Goal: Information Seeking & Learning: Learn about a topic

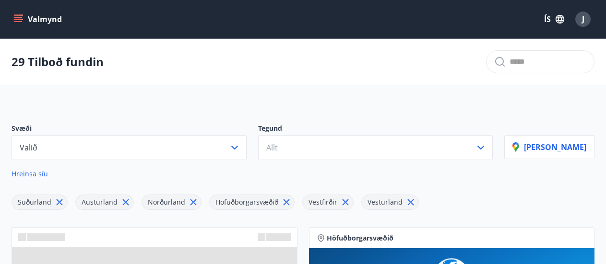
scroll to position [541, 0]
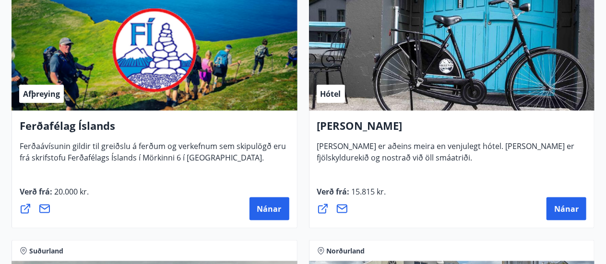
click at [555, 162] on div "Hótel Siglunes Hótel Siglunes er aðeins meira en venjulegt hótel. [PERSON_NAME]…" at bounding box center [452, 140] width 270 height 45
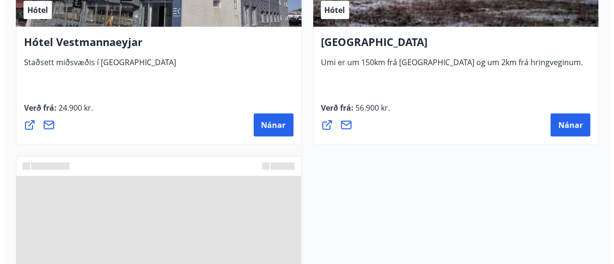
scroll to position [3962, 0]
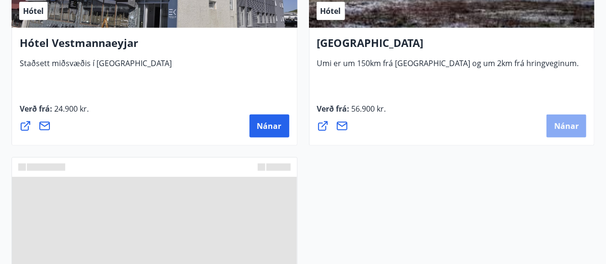
click at [562, 132] on button "Nánar" at bounding box center [566, 126] width 40 height 23
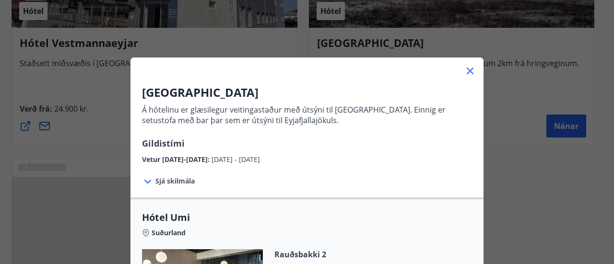
click at [398, 153] on div "Vetur [DATE]-[DATE] : [DATE] - [DATE]" at bounding box center [307, 157] width 330 height 15
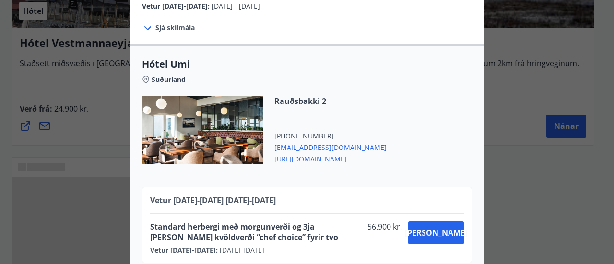
scroll to position [171, 0]
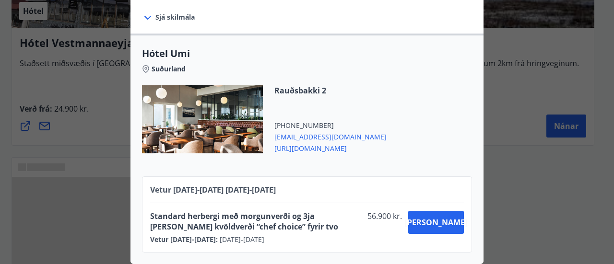
click at [319, 143] on span "[URL][DOMAIN_NAME]" at bounding box center [330, 148] width 112 height 12
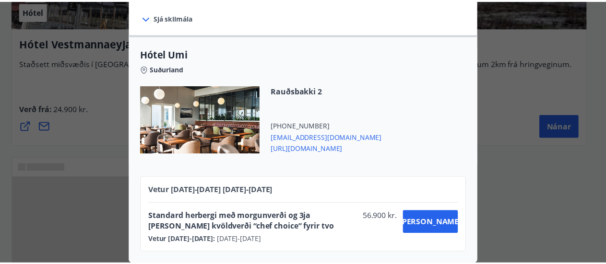
scroll to position [0, 0]
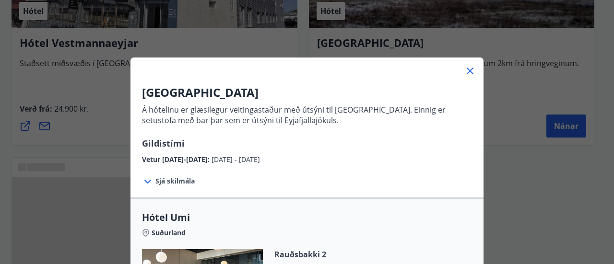
click at [507, 126] on div "UMI Hotel Á hótelinu er glæsilegur veitingastaður með útsýni til [GEOGRAPHIC_DA…" at bounding box center [307, 132] width 614 height 264
click at [465, 65] on icon at bounding box center [470, 71] width 12 height 12
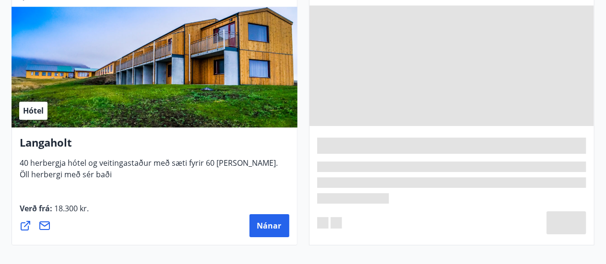
scroll to position [3285, 0]
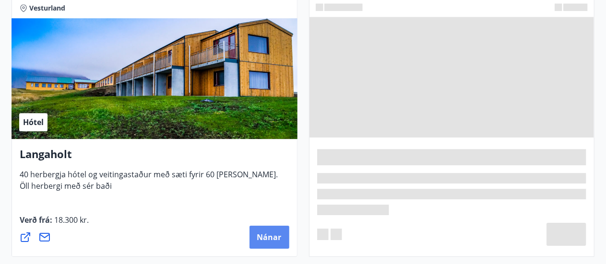
click at [270, 232] on span "Nánar" at bounding box center [269, 237] width 24 height 11
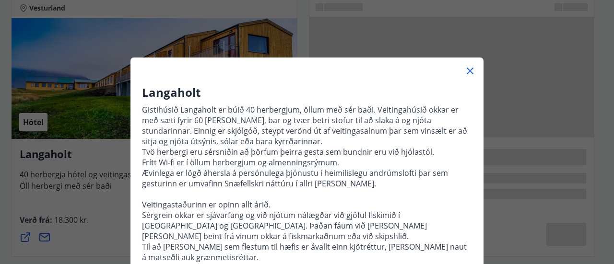
click at [467, 71] on icon at bounding box center [470, 71] width 12 height 12
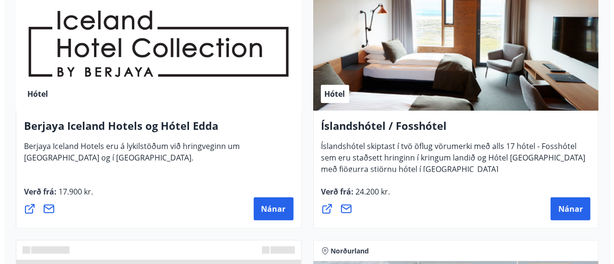
scroll to position [1927, 0]
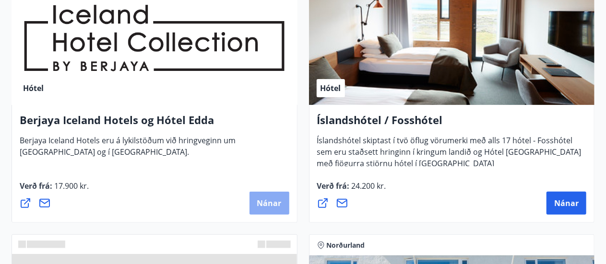
click at [267, 206] on span "Nánar" at bounding box center [269, 203] width 24 height 11
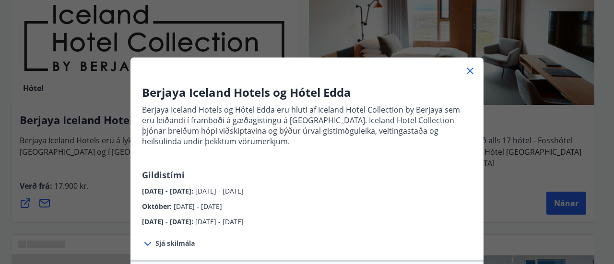
click at [165, 243] on span "Sjá skilmála" at bounding box center [174, 244] width 39 height 10
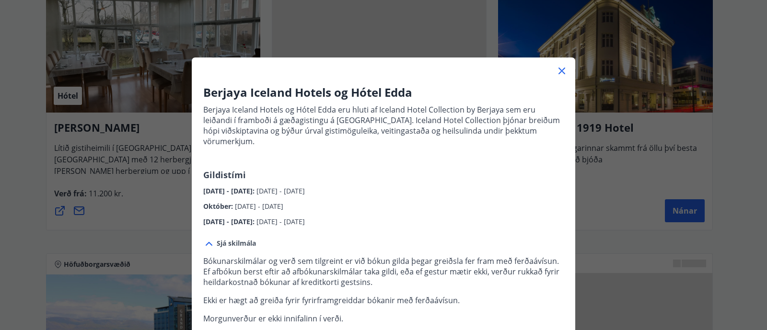
drag, startPoint x: 454, startPoint y: 15, endPoint x: 398, endPoint y: 258, distance: 249.0
click at [398, 258] on p "Bókunarskilmálar og verð sem tilgreint er við bókun gilda þegar greiðsla fer fr…" at bounding box center [383, 272] width 361 height 32
click at [557, 67] on icon at bounding box center [562, 71] width 12 height 12
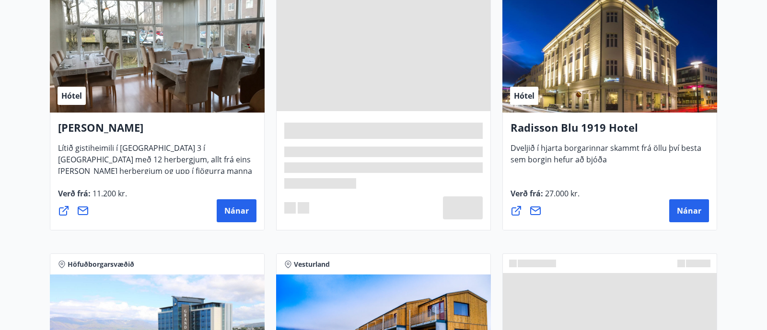
scroll to position [1407, 0]
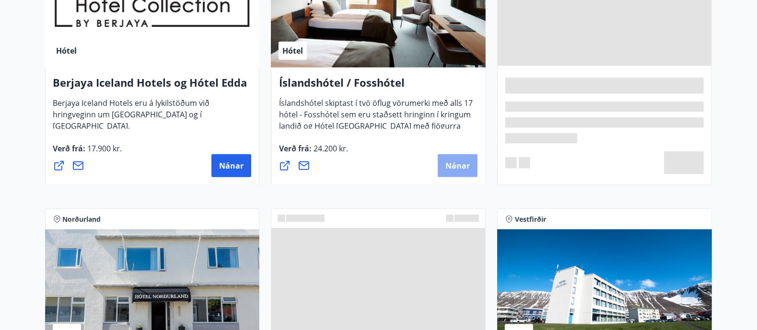
click at [454, 166] on span "Nánar" at bounding box center [458, 166] width 24 height 11
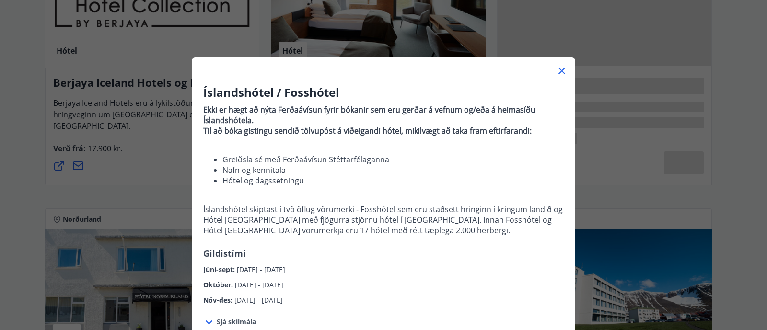
click at [283, 264] on span "[DATE] - [DATE]" at bounding box center [259, 300] width 48 height 9
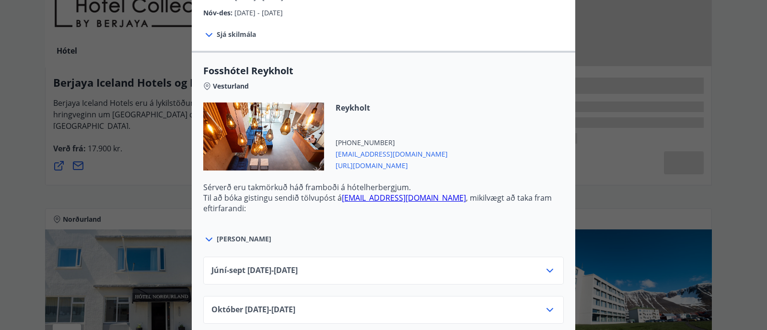
scroll to position [264, 0]
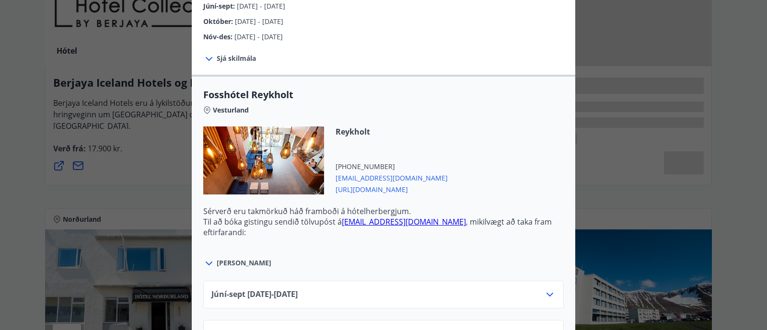
click at [223, 58] on span "Sjá skilmála" at bounding box center [236, 59] width 39 height 10
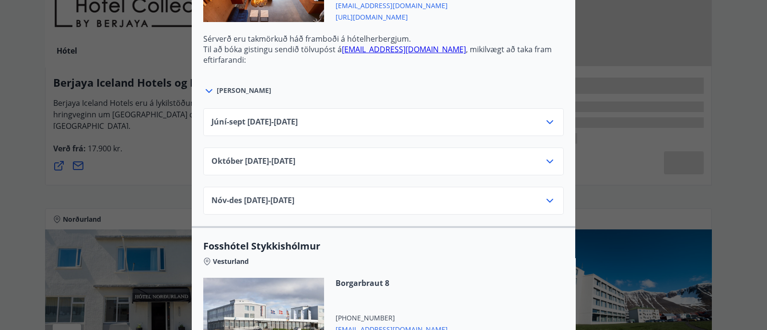
scroll to position [528, 0]
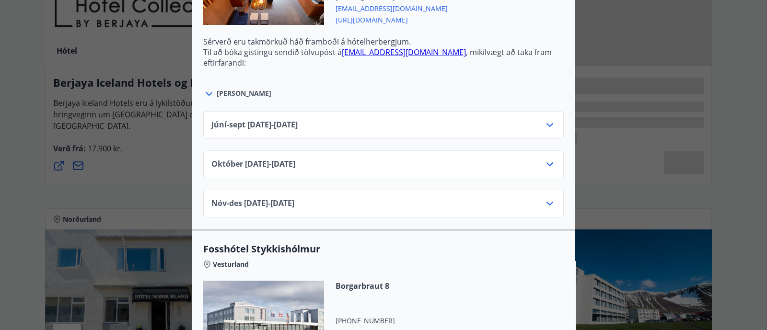
drag, startPoint x: 547, startPoint y: 121, endPoint x: 537, endPoint y: 122, distance: 9.6
click at [537, 122] on div "Júní-[DATE]06.25 - [DATE]" at bounding box center [383, 128] width 344 height 19
click at [405, 117] on div "Júní-[DATE]06.25 - [DATE]" at bounding box center [383, 125] width 361 height 28
click at [242, 122] on span "Júní-[DATE]06.25 - [DATE]" at bounding box center [254, 125] width 86 height 12
click at [234, 169] on span "[DATE]10.25 - [DATE]" at bounding box center [253, 165] width 84 height 12
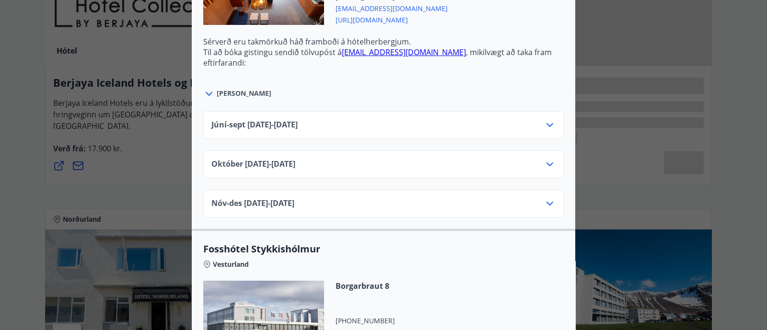
click at [544, 161] on icon at bounding box center [550, 165] width 12 height 12
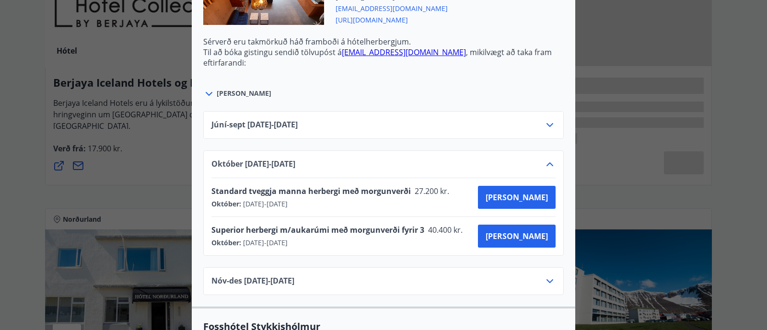
click at [544, 121] on icon at bounding box center [550, 125] width 12 height 12
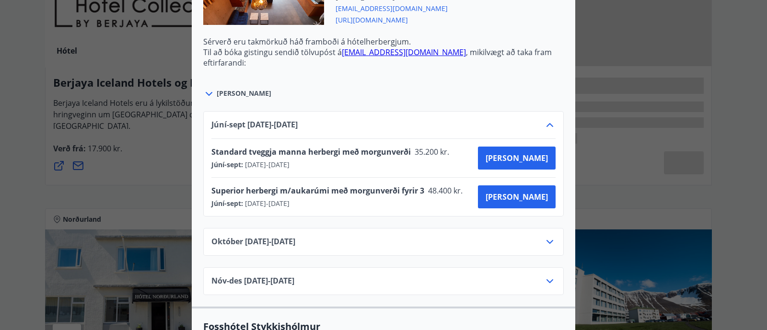
click at [544, 121] on icon at bounding box center [550, 125] width 12 height 12
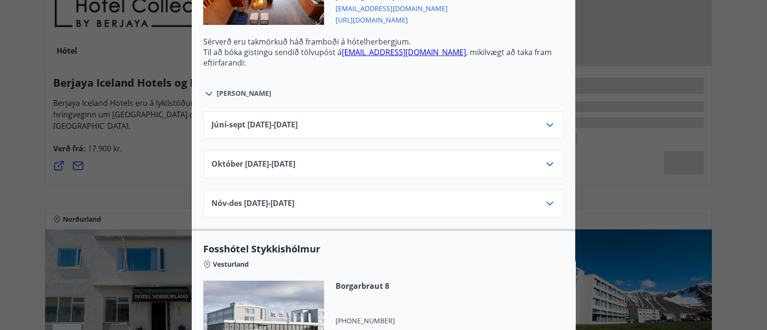
click at [544, 121] on icon at bounding box center [550, 125] width 12 height 12
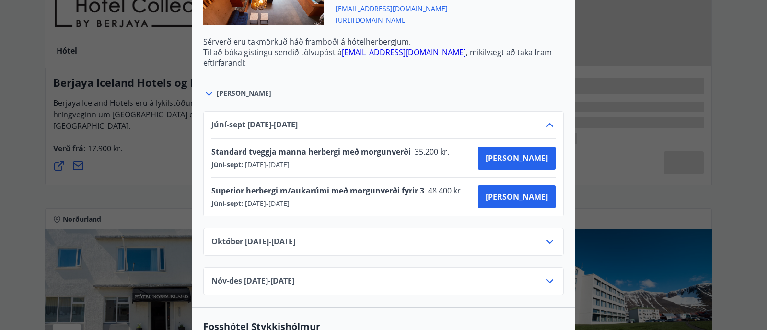
click at [520, 95] on div "[PERSON_NAME]" at bounding box center [383, 89] width 361 height 22
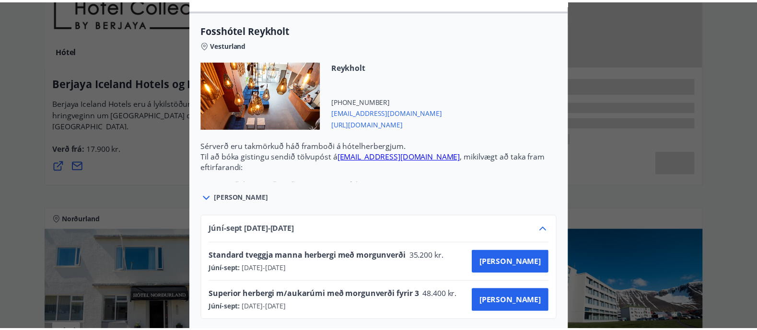
scroll to position [0, 0]
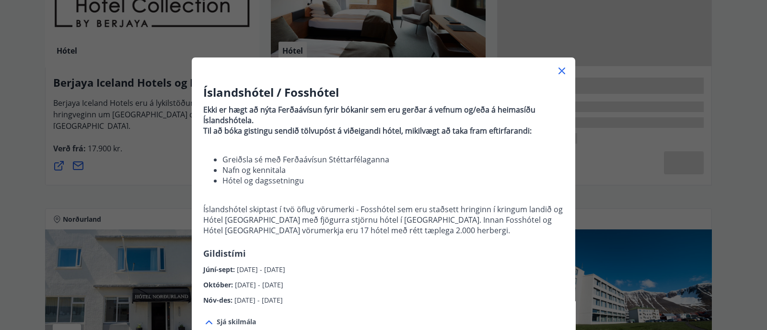
click at [561, 68] on icon at bounding box center [562, 71] width 12 height 12
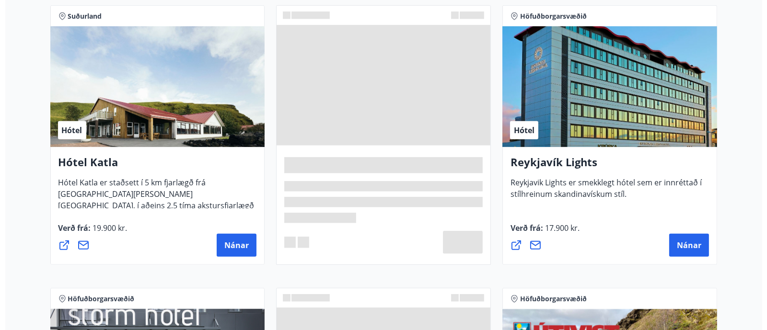
scroll to position [757, 0]
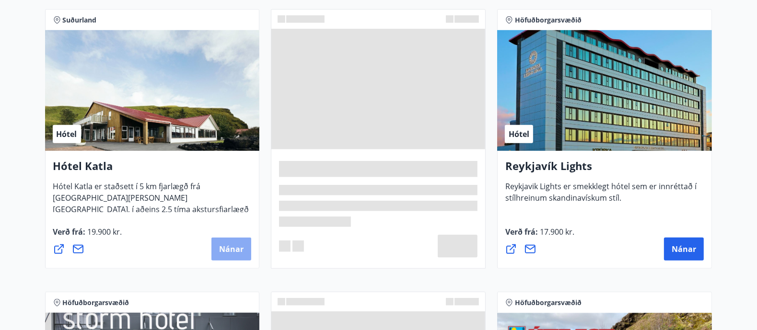
click at [231, 248] on span "Nánar" at bounding box center [231, 249] width 24 height 11
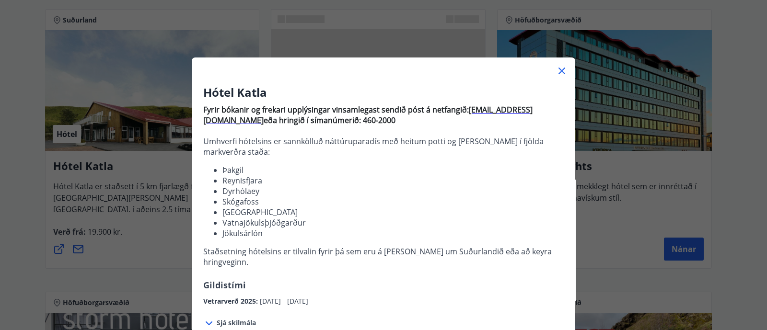
click at [233, 264] on span "Sjá skilmála" at bounding box center [236, 323] width 39 height 10
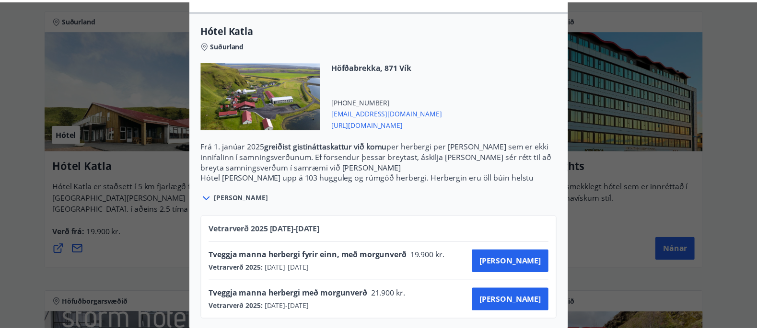
scroll to position [0, 0]
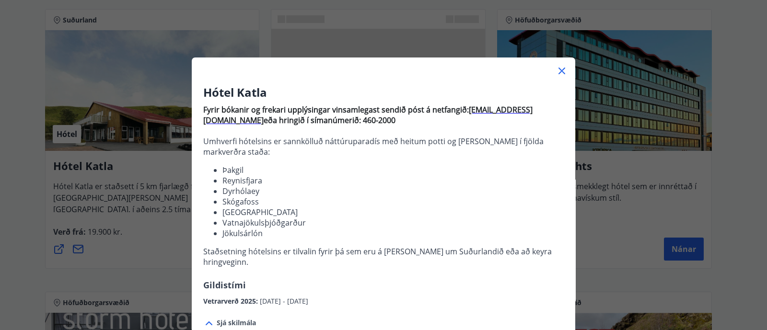
click at [605, 68] on div "Hótel Katla Fyrir bókanir og frekari upplýsingar vinsamlegast sendið póst á net…" at bounding box center [383, 165] width 767 height 330
click at [559, 71] on icon at bounding box center [562, 71] width 12 height 12
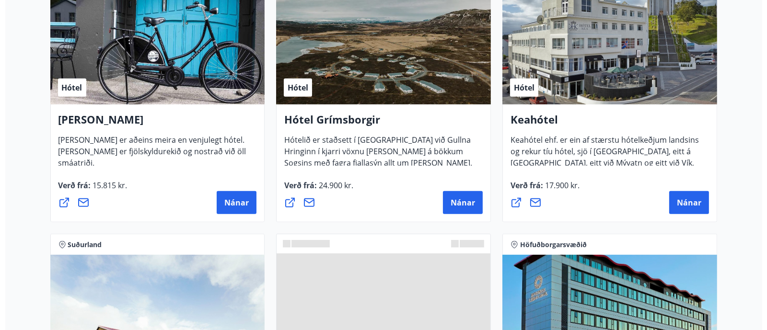
scroll to position [508, 0]
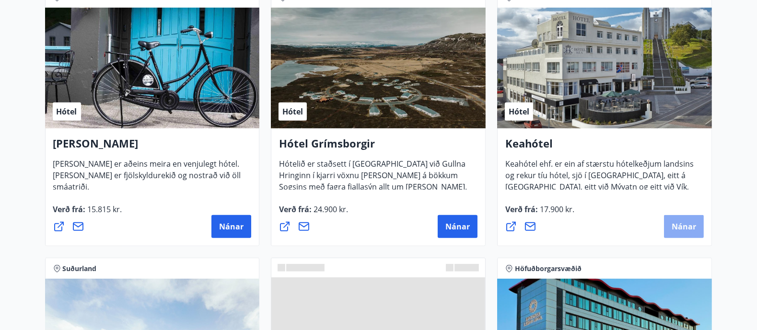
click at [605, 222] on span "Nánar" at bounding box center [684, 227] width 24 height 11
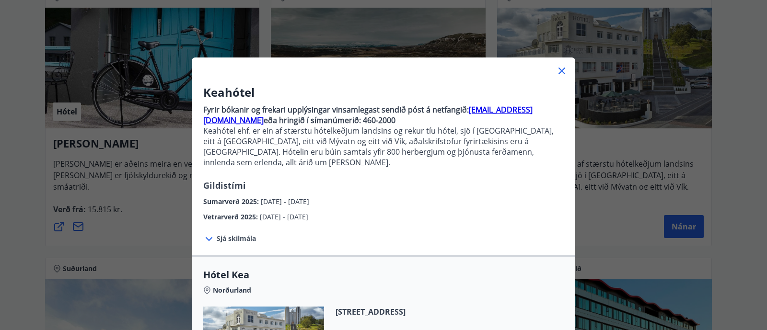
click at [448, 224] on div "Sjá skilmála Samningsverð eru háð [DEMOGRAPHIC_DATA] og áskilja [PERSON_NAME] s…" at bounding box center [384, 239] width 384 height 33
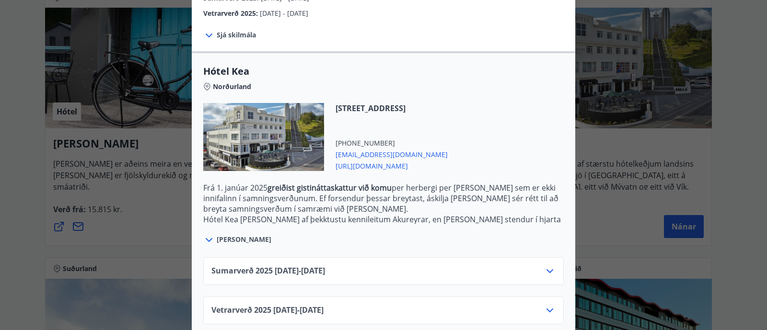
scroll to position [208, 0]
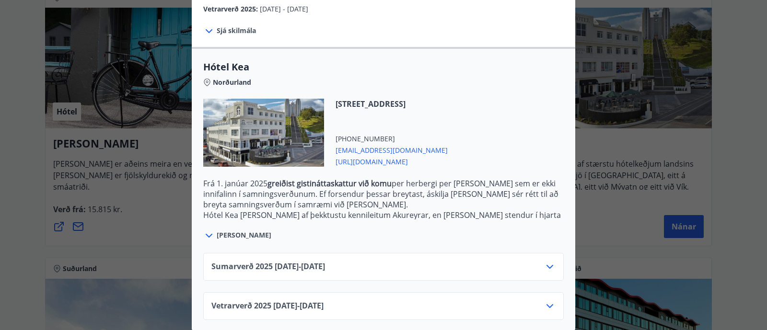
click at [360, 261] on div "Sumarverð [PHONE_NUMBER][DATE] - [DATE]" at bounding box center [383, 270] width 344 height 19
click at [545, 261] on icon at bounding box center [550, 267] width 12 height 12
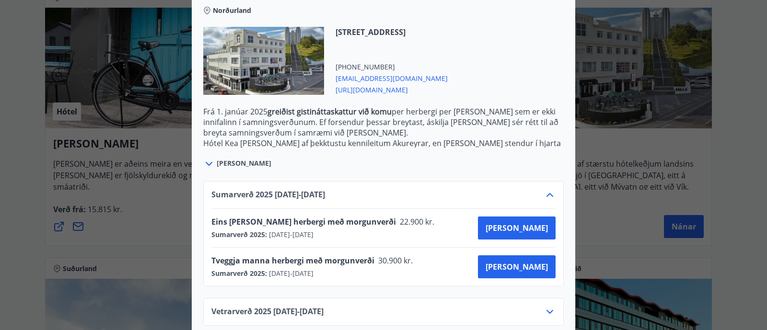
scroll to position [285, 0]
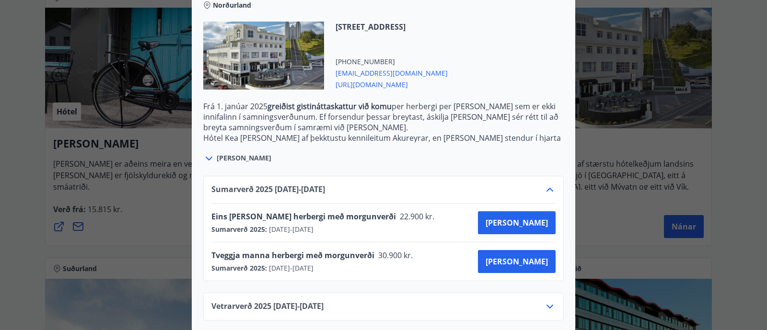
click at [546, 264] on icon at bounding box center [550, 307] width 12 height 12
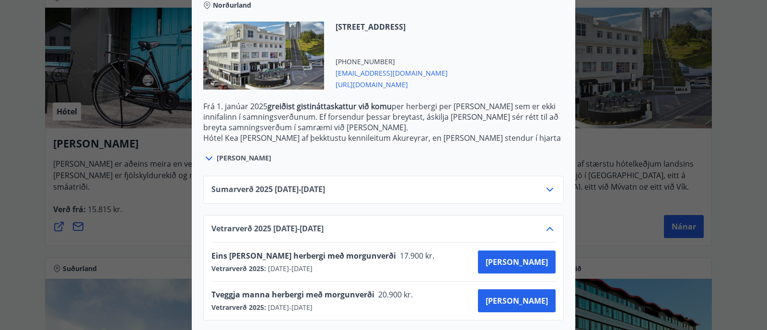
click at [544, 184] on icon at bounding box center [550, 190] width 12 height 12
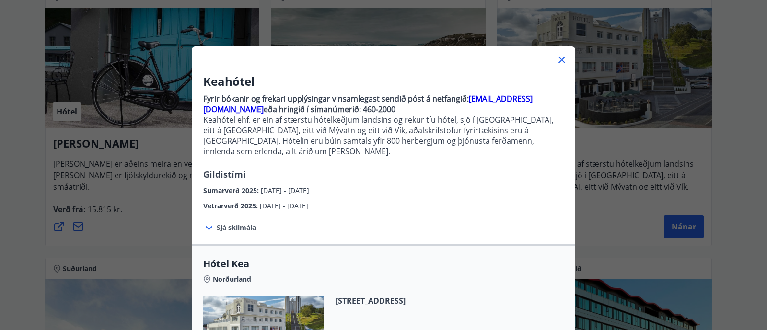
scroll to position [0, 0]
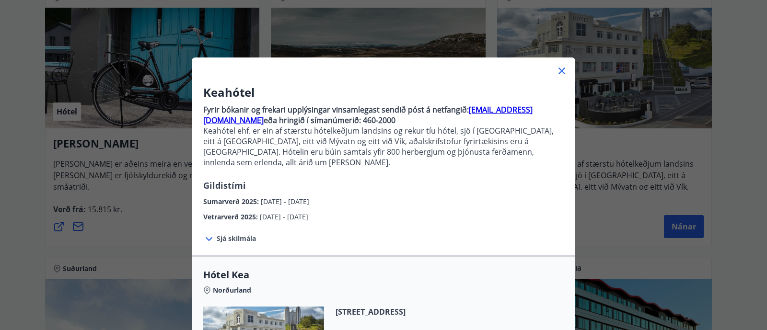
click at [557, 67] on icon at bounding box center [562, 71] width 12 height 12
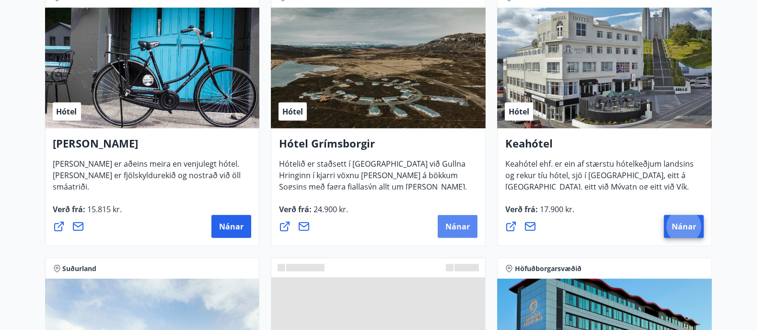
click at [464, 222] on span "Nánar" at bounding box center [458, 227] width 24 height 11
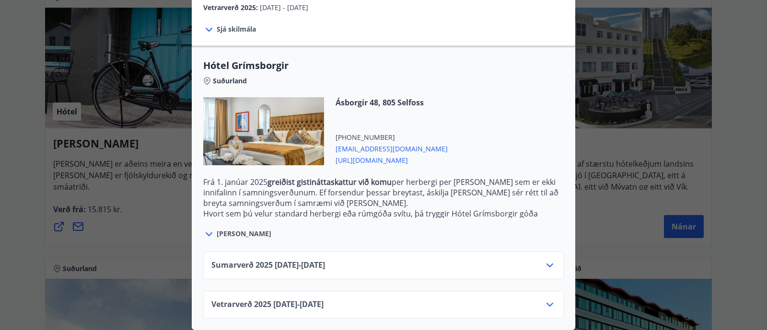
scroll to position [218, 0]
click at [352, 260] on div "Sumarverð [PHONE_NUMBER][DATE] - [DATE]" at bounding box center [383, 269] width 344 height 19
click at [546, 260] on icon at bounding box center [550, 266] width 12 height 12
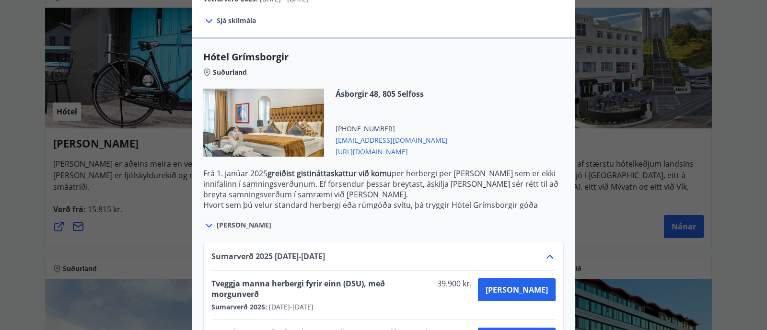
click at [544, 222] on div "[PERSON_NAME]" at bounding box center [383, 221] width 361 height 22
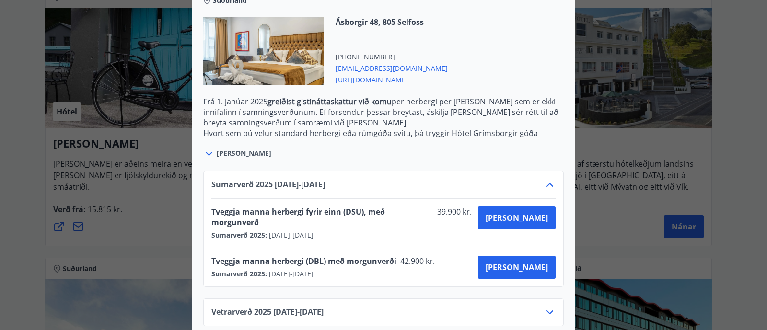
scroll to position [296, 0]
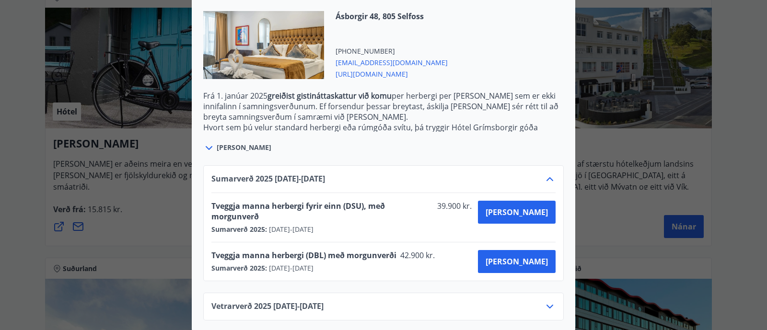
click at [544, 264] on icon at bounding box center [550, 307] width 12 height 12
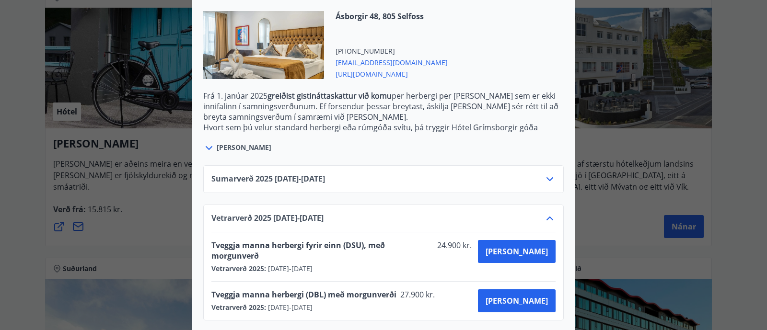
click at [605, 150] on div "Hótel Grímsborgir Aðeins er hægt að bóka stéttarfélagsverð með því að hafa samb…" at bounding box center [383, 165] width 767 height 330
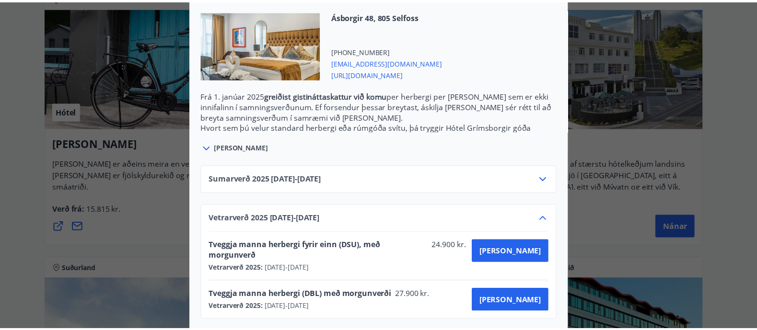
scroll to position [0, 0]
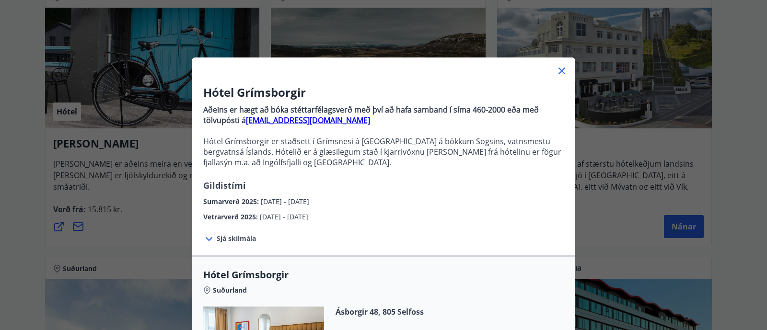
click at [559, 71] on icon at bounding box center [562, 71] width 7 height 7
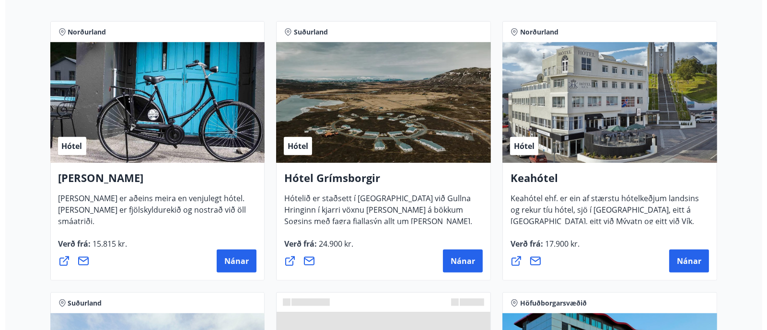
scroll to position [470, 0]
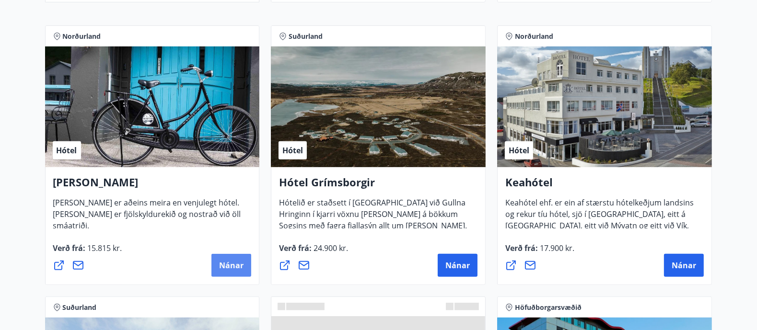
click at [232, 260] on span "Nánar" at bounding box center [231, 265] width 24 height 11
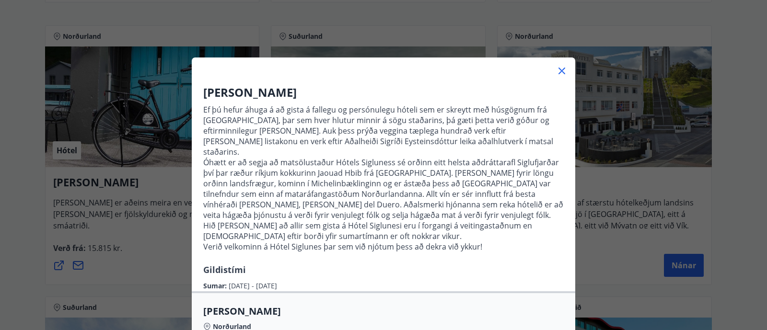
click at [493, 157] on p "Óhætt er að segja að matsölustaður Hótels Sigluness sé orðinn eitt helsta aðdrá…" at bounding box center [383, 199] width 361 height 84
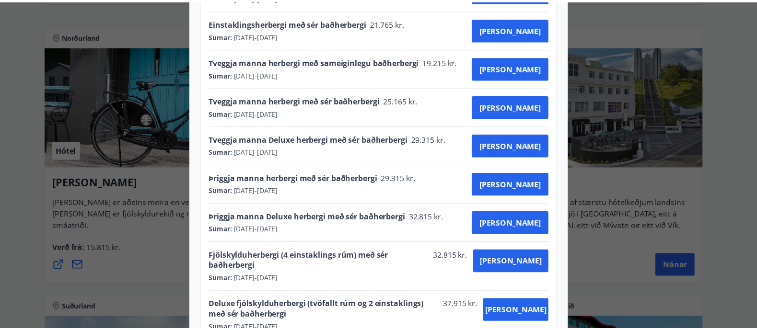
scroll to position [0, 0]
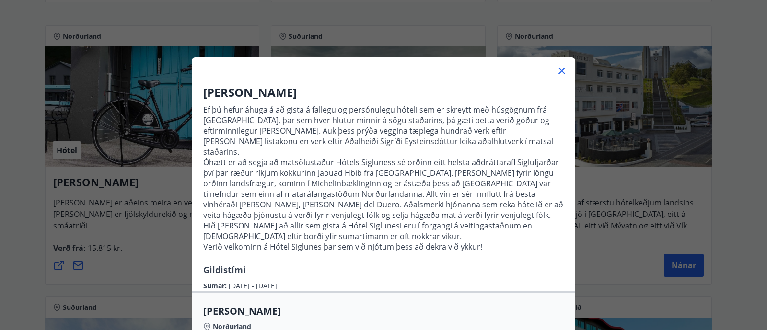
click at [605, 102] on div "Hótel Siglunes Ef þú hefur áhuga á að gista á fallegu og persónulegu hóteli sem…" at bounding box center [383, 165] width 767 height 330
click at [559, 70] on icon at bounding box center [562, 71] width 12 height 12
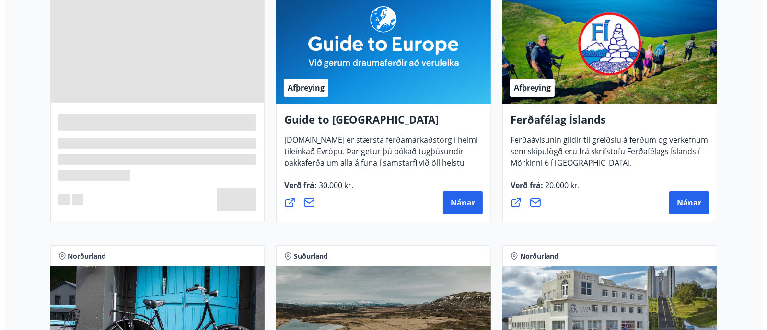
scroll to position [245, 0]
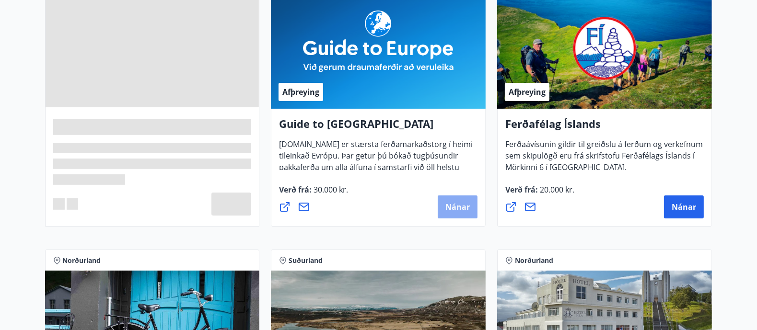
click at [460, 203] on span "Nánar" at bounding box center [458, 207] width 24 height 11
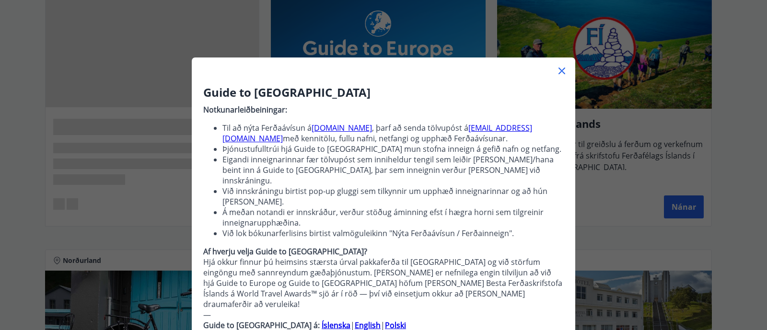
click at [558, 162] on li "Eigandi inneignarinnar fær tölvupóst sem inniheldur tengil sem leiðir [PERSON_N…" at bounding box center [393, 170] width 341 height 32
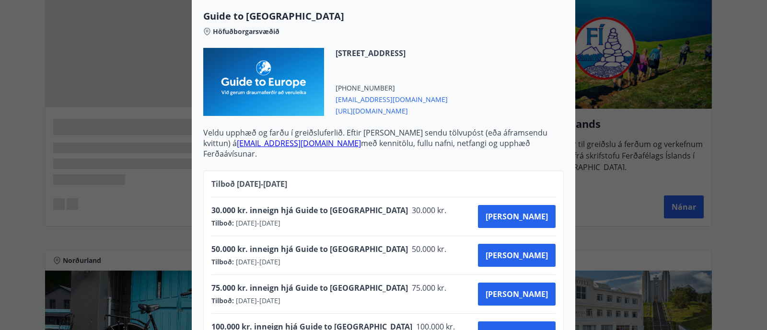
scroll to position [428, 0]
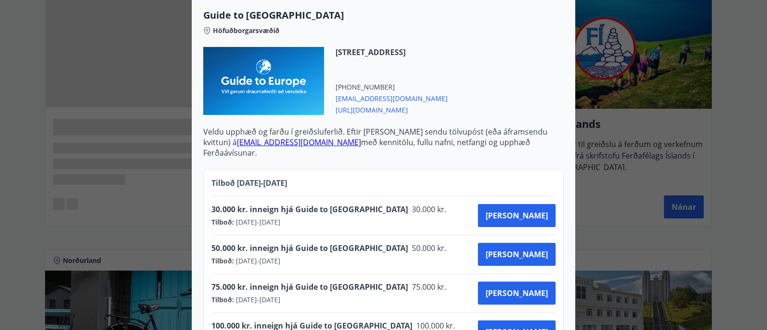
click at [549, 178] on div "Tilboð [DATE] - [DATE]" at bounding box center [383, 187] width 344 height 18
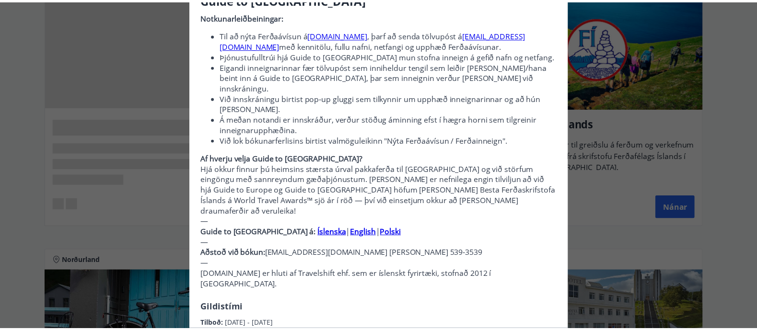
scroll to position [92, 0]
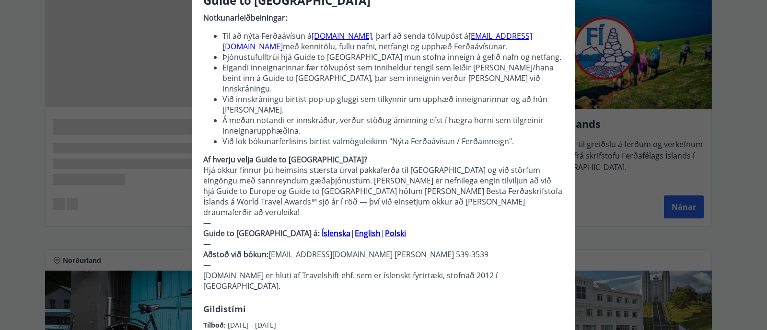
click at [605, 176] on div "Guide to [GEOGRAPHIC_DATA] Notkunarleiðbeiningar: Til að nýta Ferðaávísun á [DO…" at bounding box center [383, 73] width 767 height 330
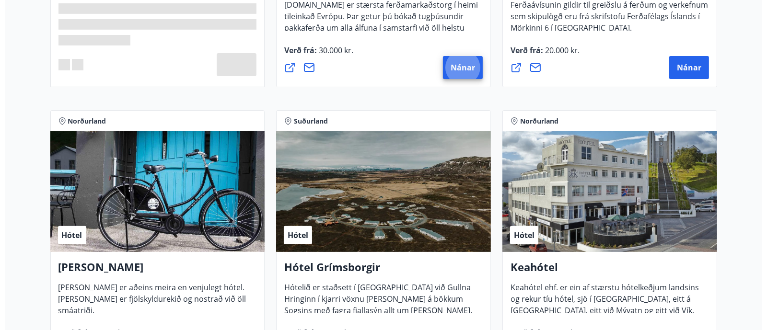
scroll to position [401, 0]
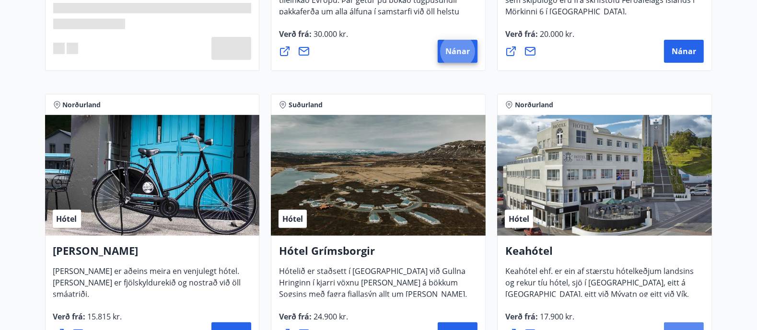
click at [605, 264] on button "Nánar" at bounding box center [684, 334] width 40 height 23
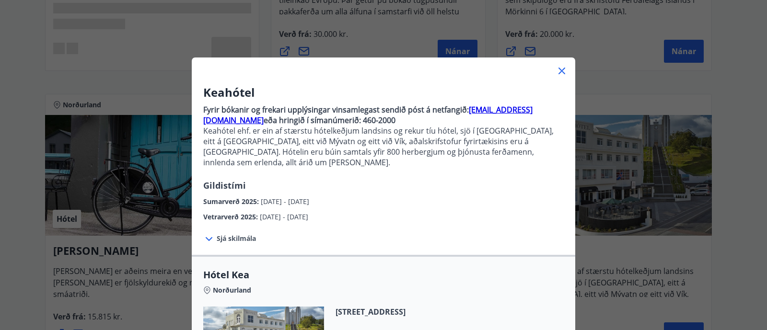
click at [536, 178] on div "Keahótel Fyrir bókanir og frekari upplýsingar vinsamlegast sendið póst á netfan…" at bounding box center [384, 153] width 384 height 138
click at [244, 234] on span "Sjá skilmála" at bounding box center [236, 239] width 39 height 10
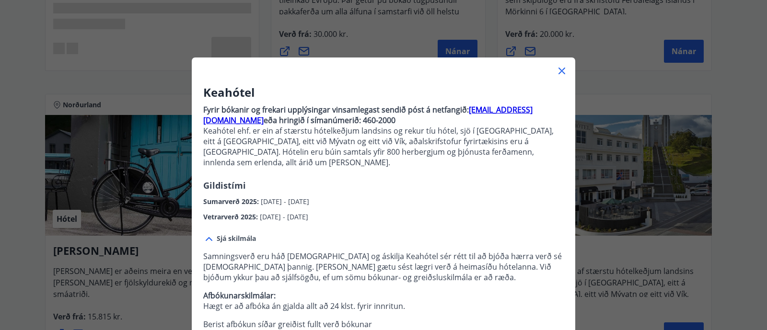
click at [526, 178] on div "Keahótel Fyrir bókanir og frekari upplýsingar vinsamlegast sendið póst á netfan…" at bounding box center [384, 153] width 384 height 138
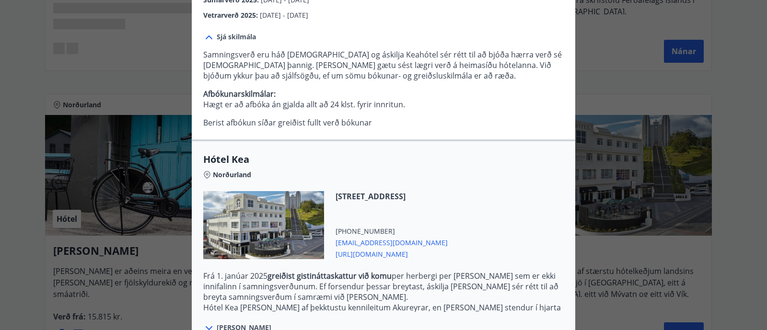
scroll to position [215, 0]
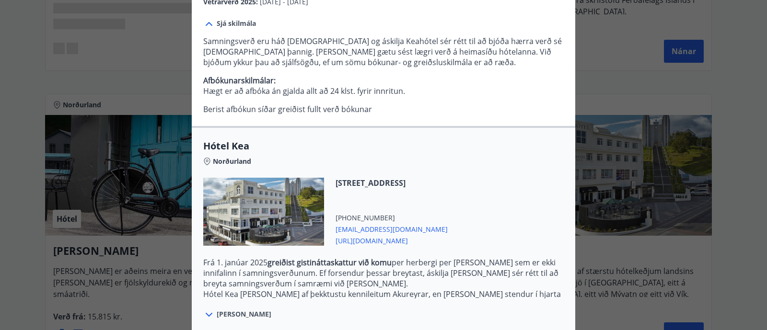
click at [366, 235] on span "[URL][DOMAIN_NAME]" at bounding box center [392, 241] width 112 height 12
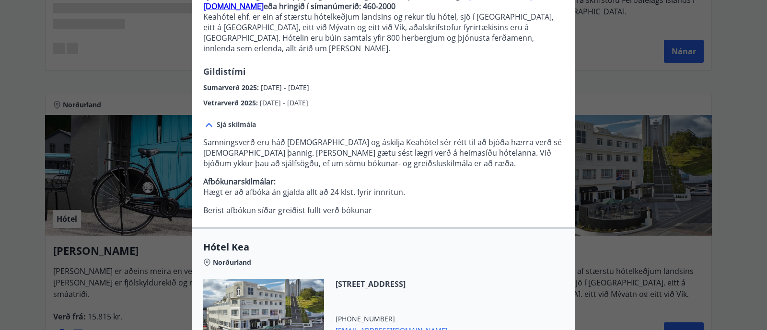
scroll to position [0, 0]
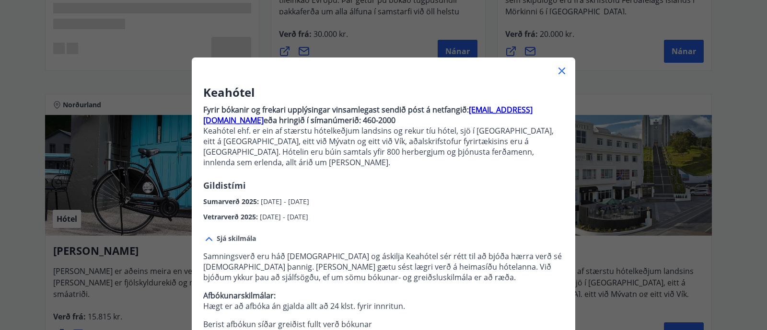
click at [557, 73] on icon at bounding box center [562, 71] width 12 height 12
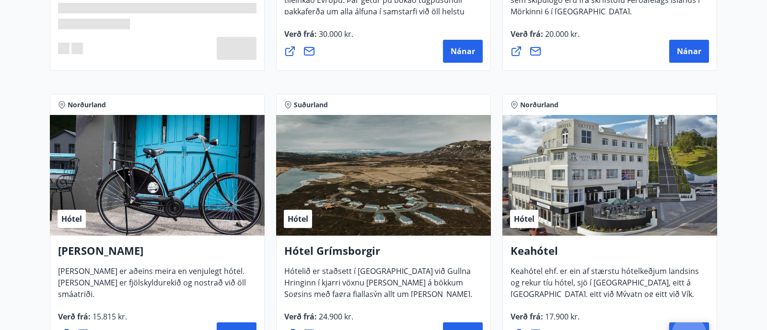
scroll to position [416, 0]
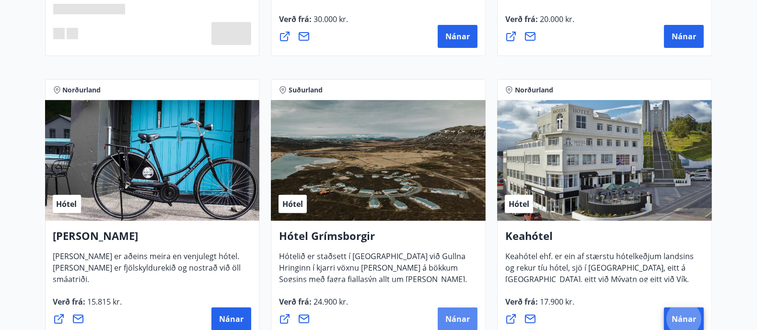
click at [464, 264] on span "Nánar" at bounding box center [458, 319] width 24 height 11
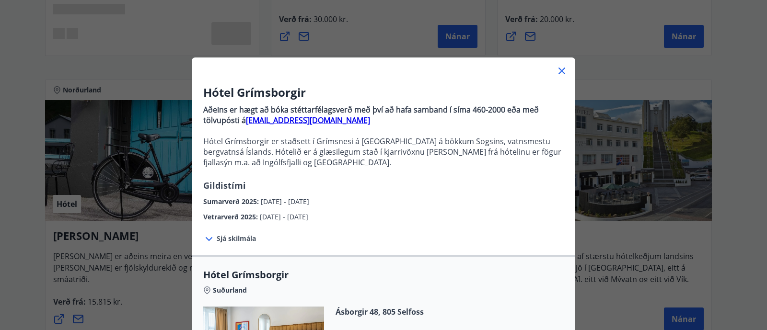
click at [242, 234] on span "Sjá skilmála" at bounding box center [236, 239] width 39 height 10
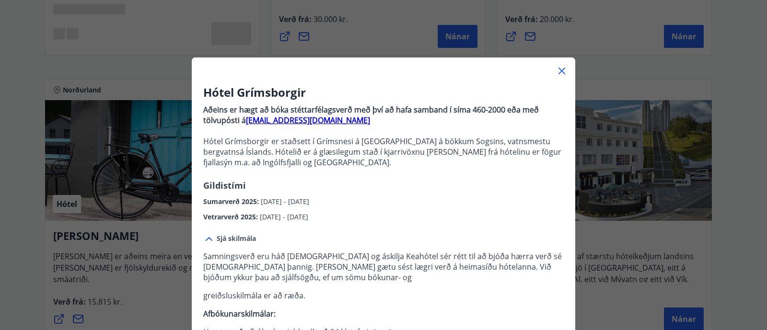
click at [548, 193] on div "Sumarverð 2025 : [DATE] - [DATE]" at bounding box center [383, 199] width 361 height 15
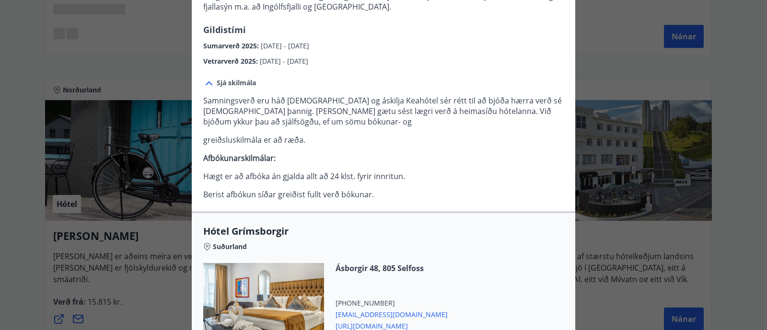
scroll to position [215, 0]
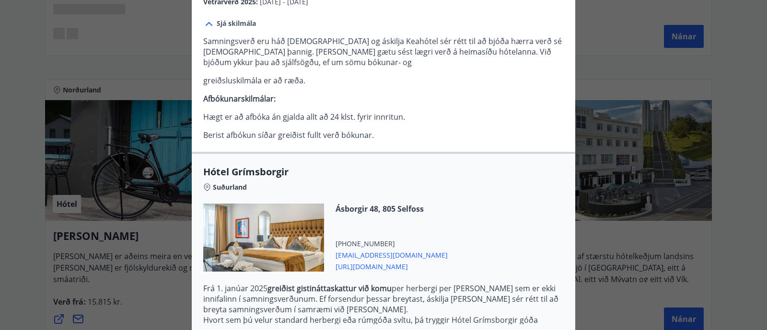
click at [410, 264] on span "[URL][DOMAIN_NAME]" at bounding box center [392, 266] width 112 height 12
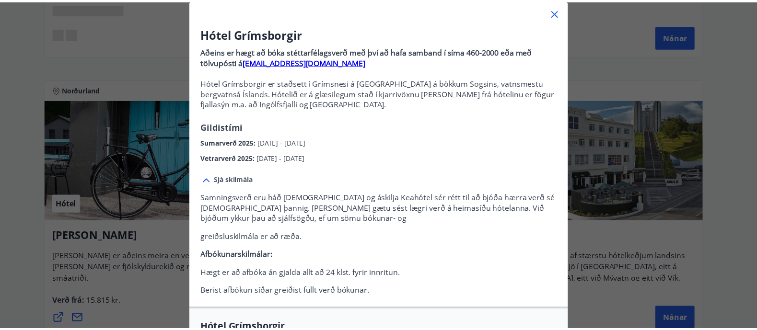
scroll to position [0, 0]
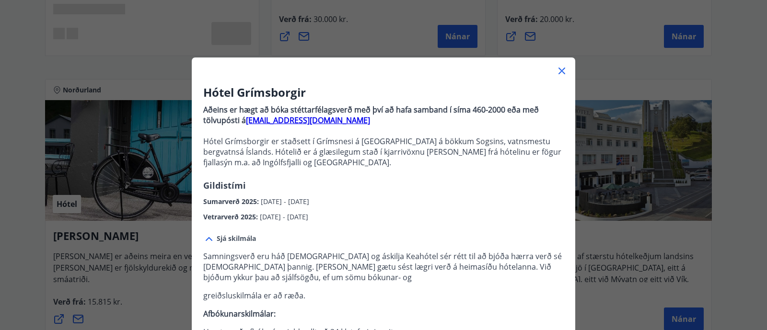
click at [556, 68] on icon at bounding box center [562, 71] width 12 height 12
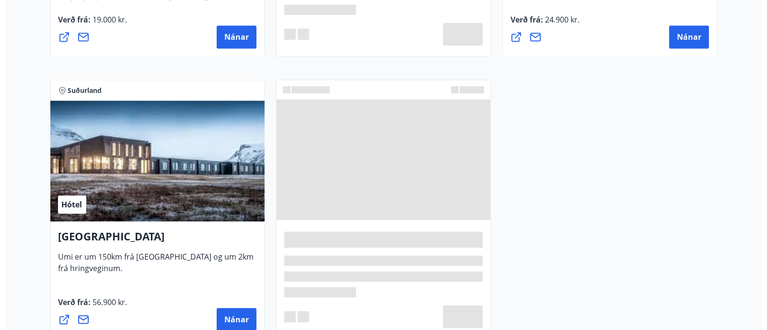
scroll to position [2696, 0]
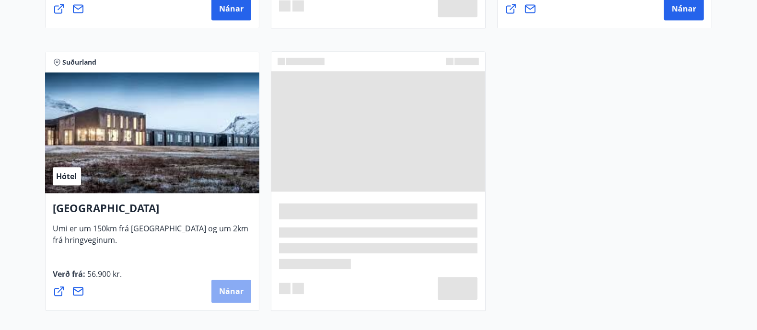
click at [239, 264] on span "Nánar" at bounding box center [231, 291] width 24 height 11
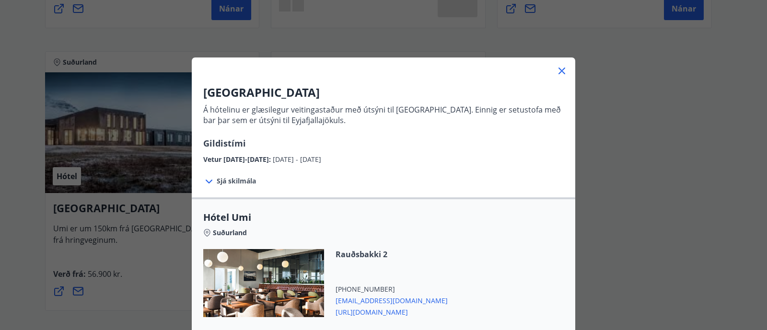
click at [232, 178] on span "Sjá skilmála" at bounding box center [236, 181] width 39 height 10
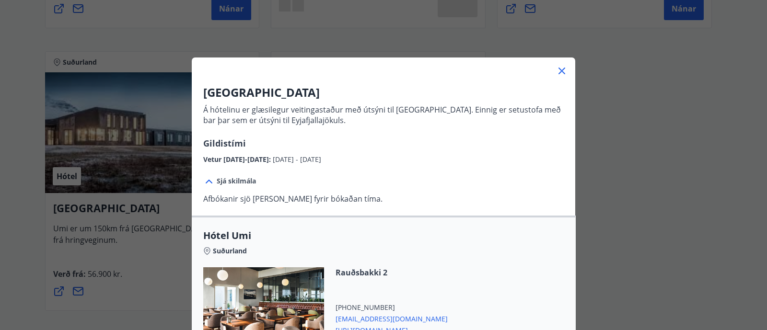
click at [387, 188] on div "UMI Hotel Á hótelinu er glæsilegur veitingastaður með útsýni til [GEOGRAPHIC_DA…" at bounding box center [384, 262] width 384 height 370
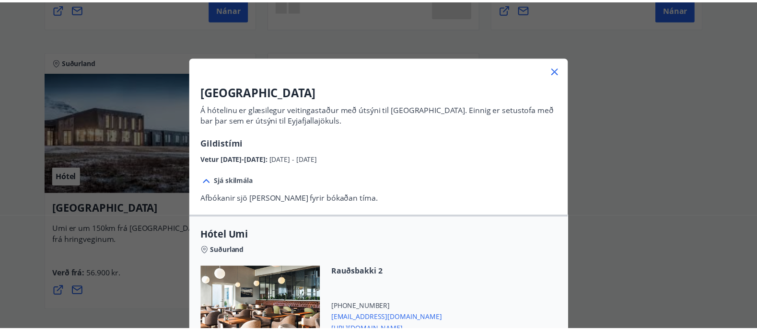
scroll to position [0, 0]
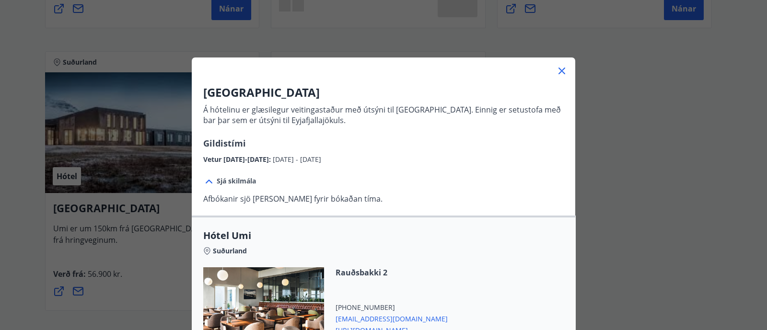
click at [561, 71] on icon at bounding box center [562, 71] width 12 height 12
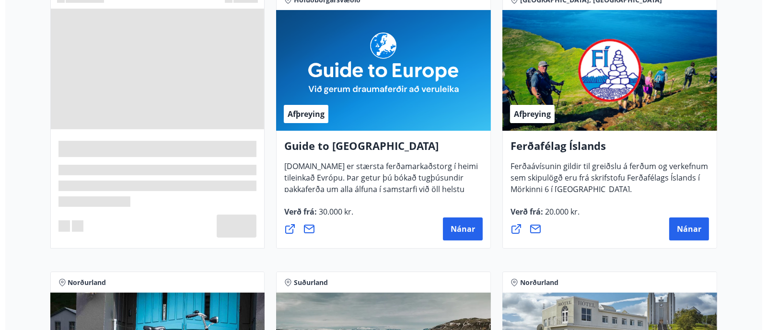
scroll to position [486, 0]
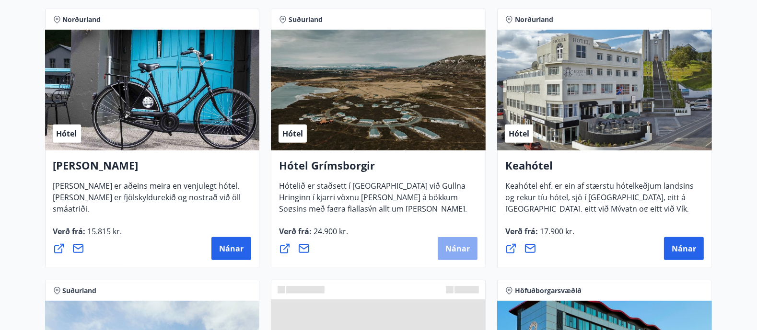
click at [466, 246] on span "Nánar" at bounding box center [458, 249] width 24 height 11
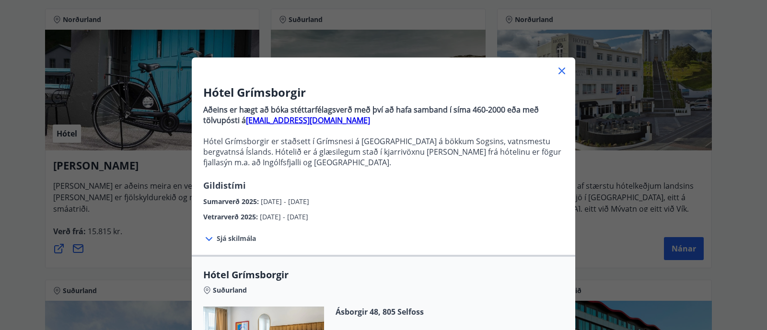
click at [230, 237] on span "Sjá skilmála" at bounding box center [236, 239] width 39 height 10
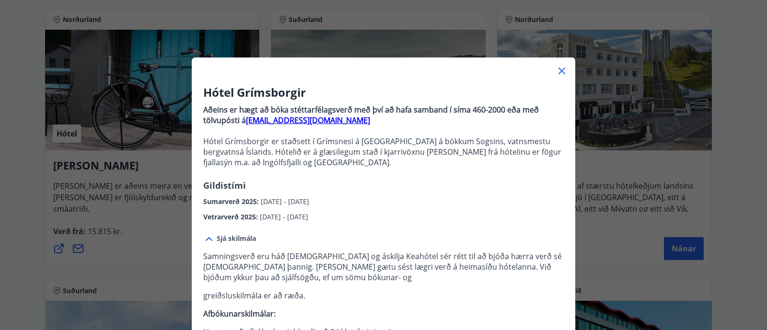
click at [521, 188] on div "Hótel Grímsborgir Aðeins er hægt að bóka stéttarfélagsverð með því að hafa samb…" at bounding box center [384, 153] width 384 height 138
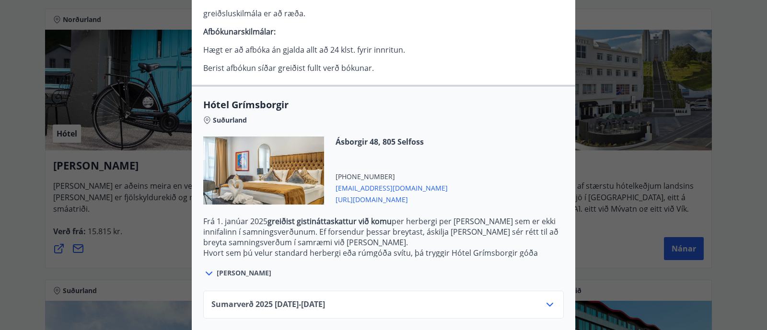
scroll to position [331, 0]
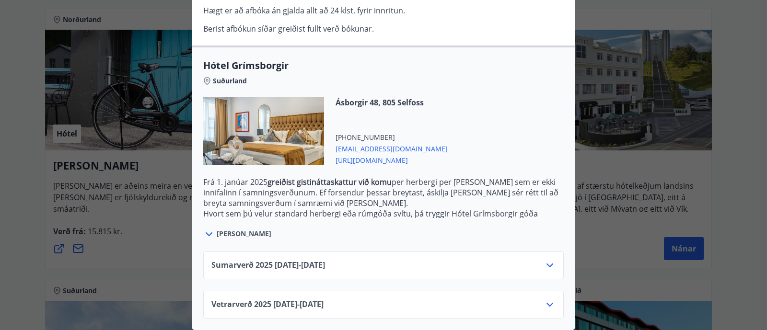
click at [544, 260] on icon at bounding box center [550, 266] width 12 height 12
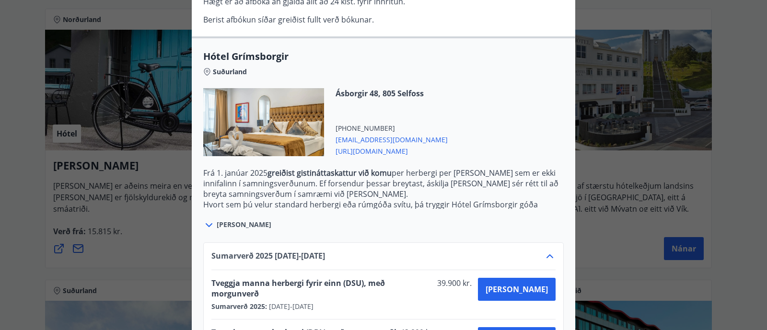
click at [543, 233] on div "Sumarverð [PHONE_NUMBER][DATE] - [DATE] Tveggja manna herbergi fyrir einn (DSU)…" at bounding box center [384, 314] width 384 height 167
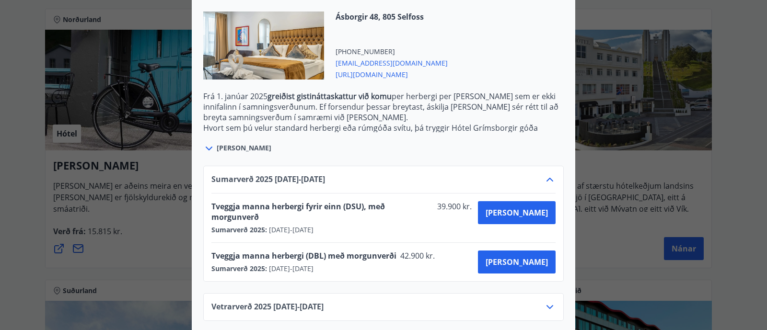
scroll to position [408, 0]
click at [546, 264] on icon at bounding box center [550, 307] width 12 height 12
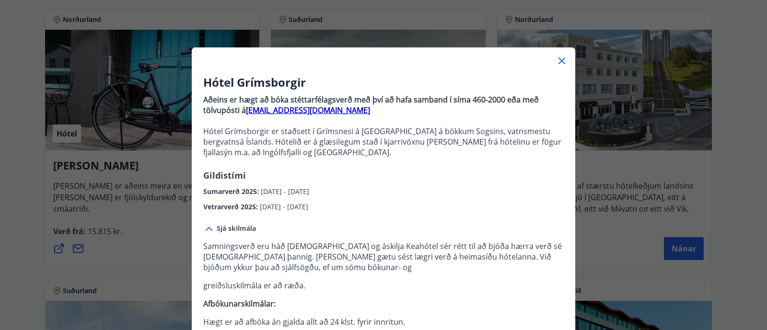
scroll to position [0, 0]
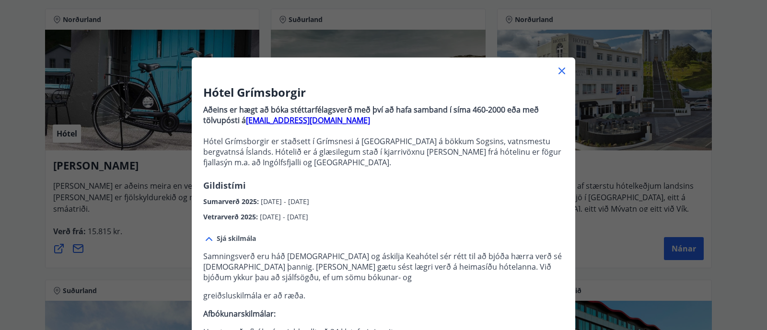
click at [559, 71] on icon at bounding box center [562, 71] width 7 height 7
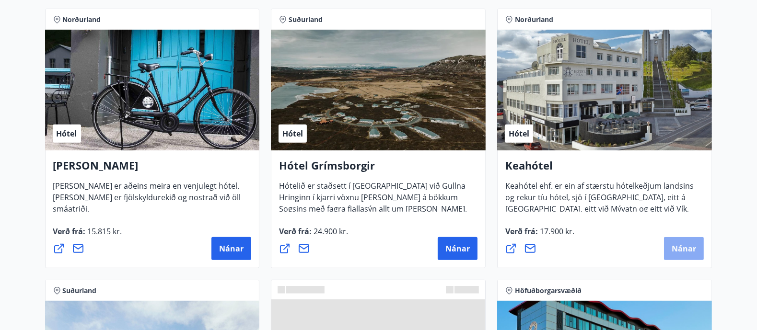
click at [605, 246] on span "Nánar" at bounding box center [684, 249] width 24 height 11
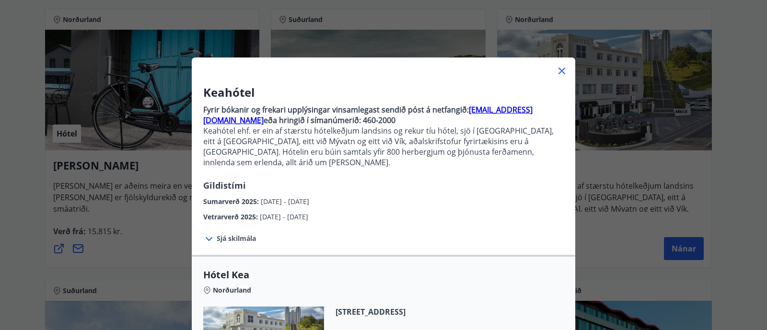
click at [226, 234] on span "Sjá skilmála" at bounding box center [236, 239] width 39 height 10
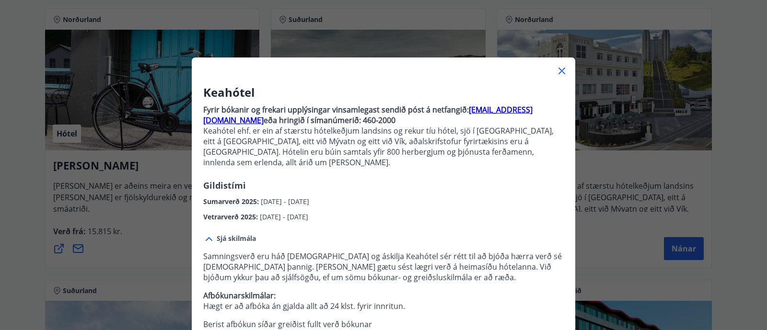
click at [540, 174] on div "Keahótel Fyrir bókanir og frekari upplýsingar vinsamlegast sendið póst á netfan…" at bounding box center [384, 153] width 384 height 138
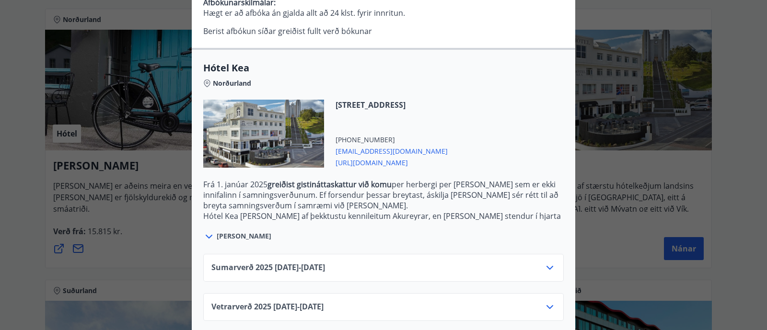
scroll to position [294, 0]
click at [446, 264] on div "Vetrarverð [PHONE_NUMBER][DATE] - [DATE]" at bounding box center [383, 310] width 344 height 19
click at [436, 261] on div "Sumarverð [PHONE_NUMBER][DATE] - [DATE]" at bounding box center [383, 270] width 344 height 19
click at [544, 261] on icon at bounding box center [550, 267] width 12 height 12
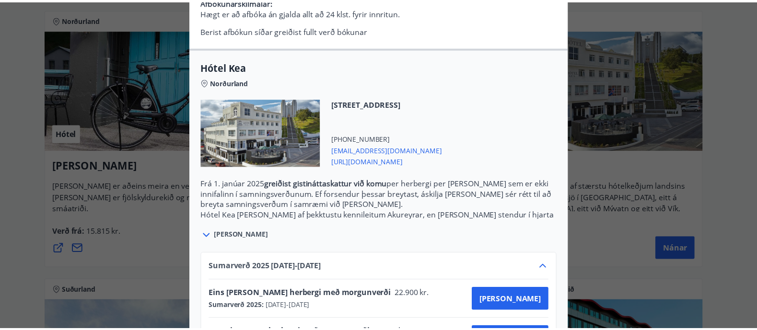
scroll to position [0, 0]
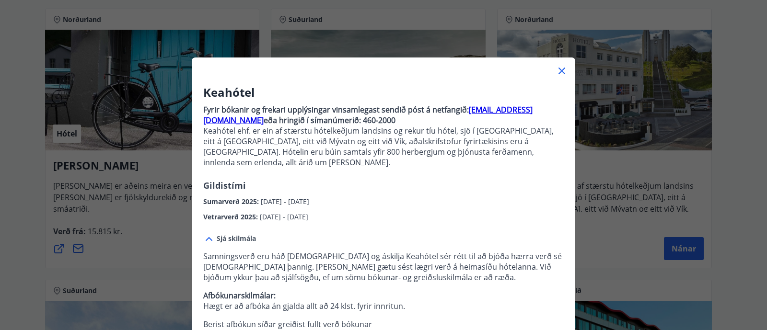
click at [556, 68] on icon at bounding box center [562, 71] width 12 height 12
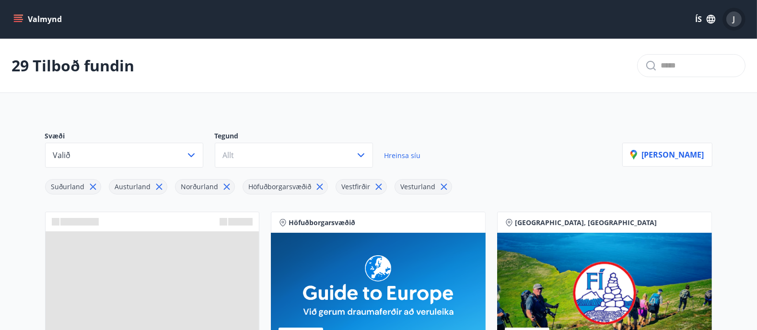
click at [605, 13] on div "J" at bounding box center [734, 19] width 15 height 15
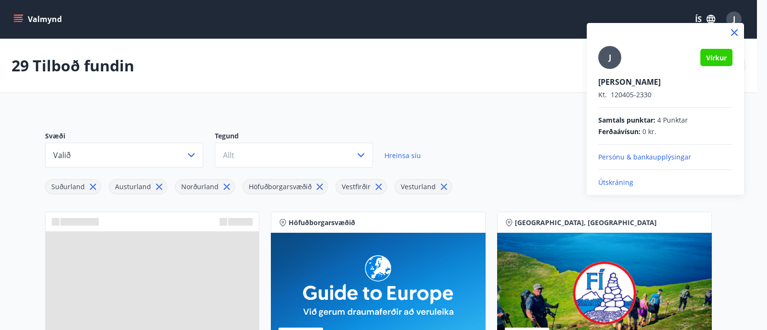
click at [605, 181] on p "Útskráning" at bounding box center [666, 183] width 134 height 10
